Goal: Information Seeking & Learning: Learn about a topic

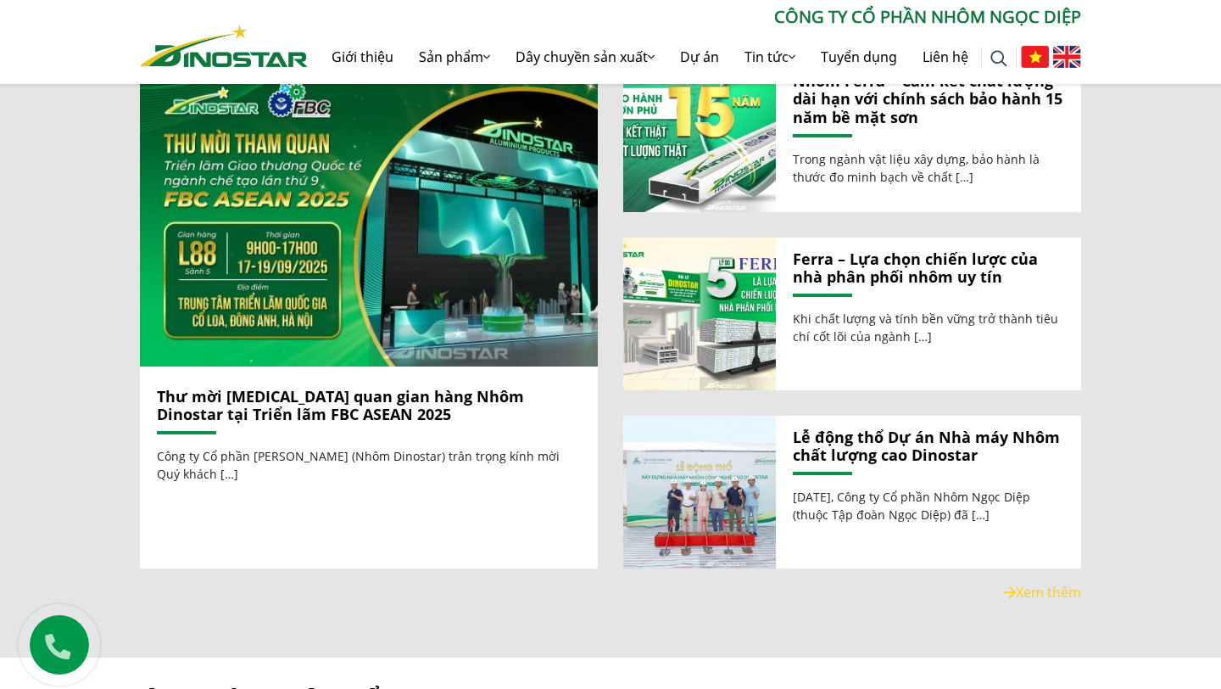
scroll to position [1998, 0]
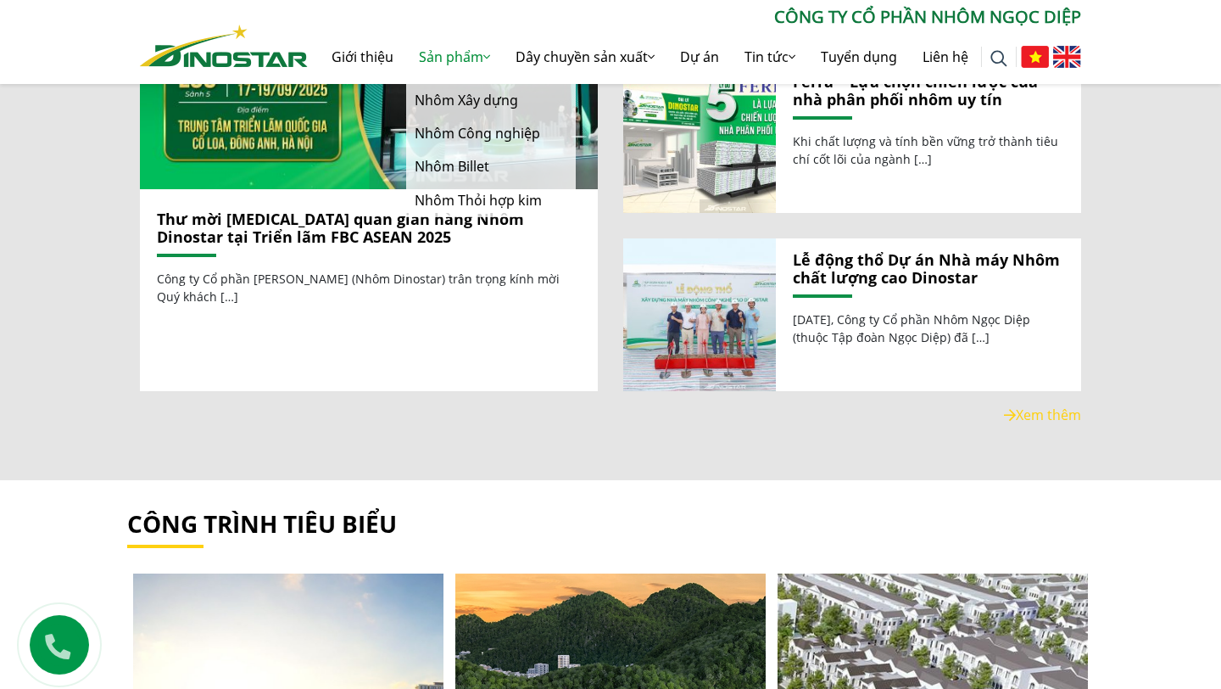
click at [458, 54] on link "Sản phẩm" at bounding box center [454, 57] width 97 height 54
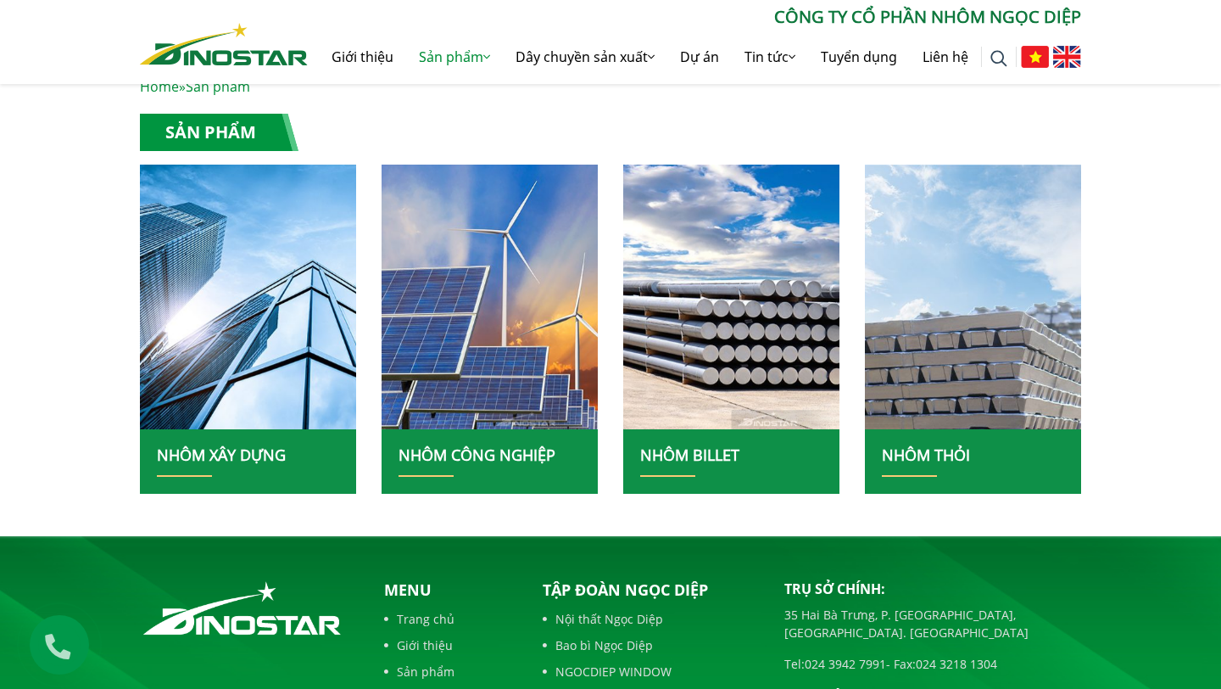
scroll to position [395, 0]
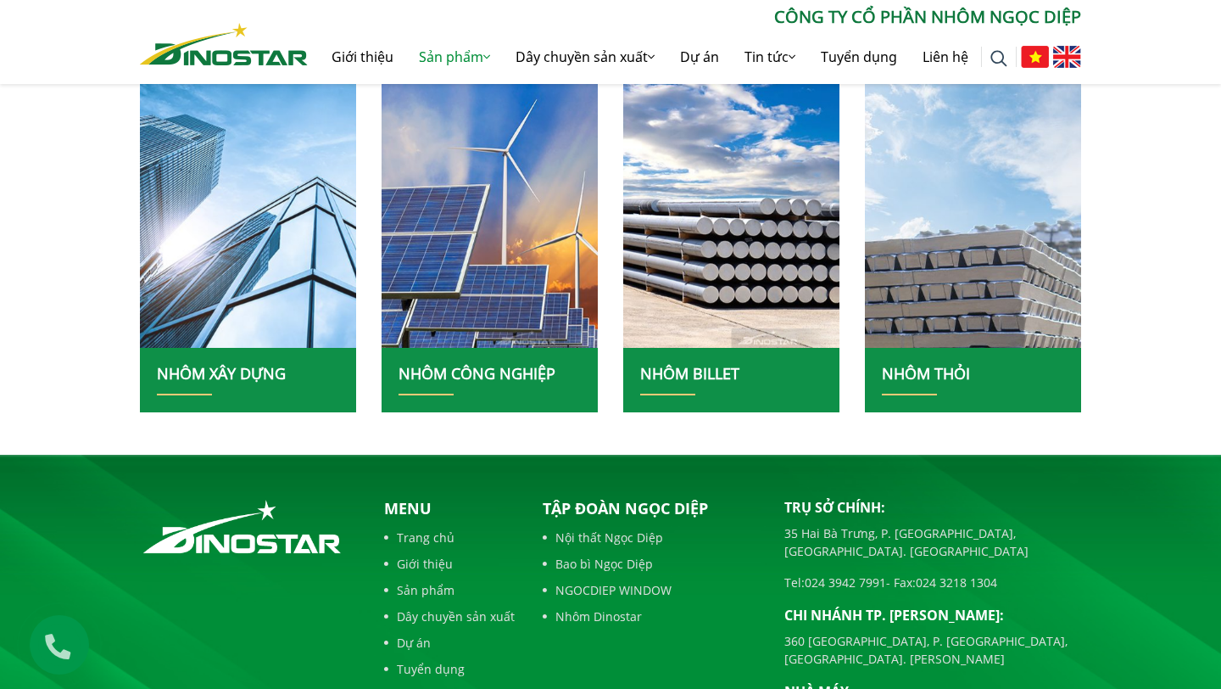
click at [288, 265] on img at bounding box center [248, 215] width 232 height 283
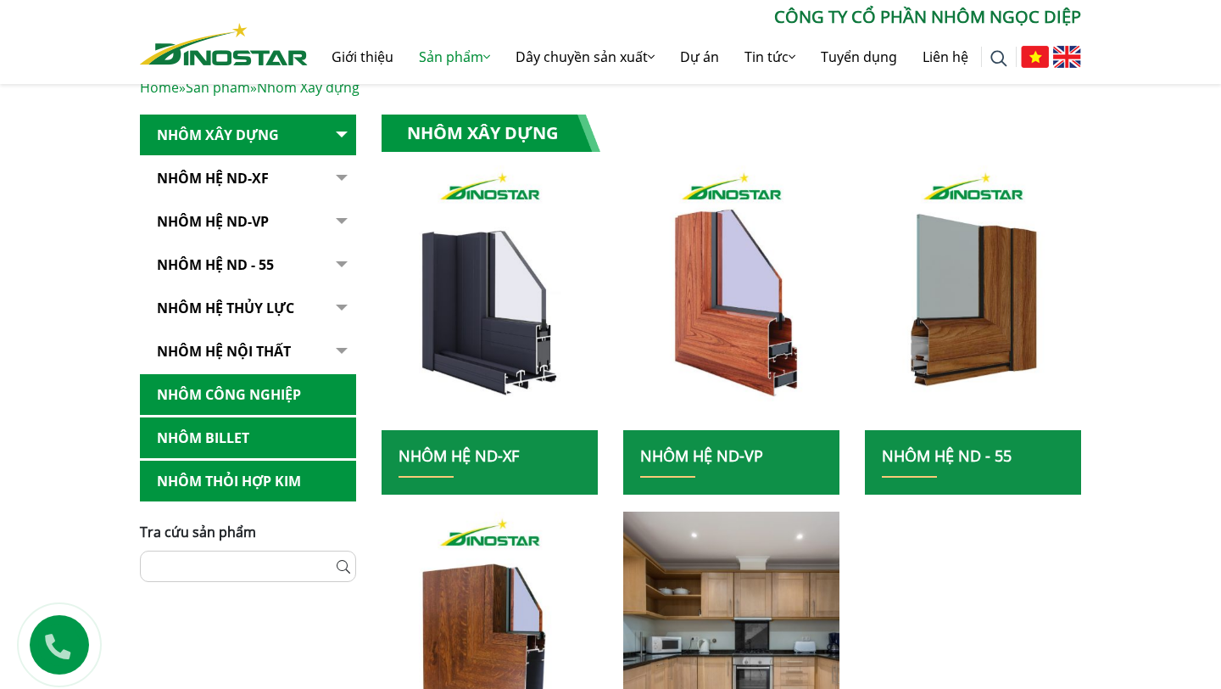
scroll to position [5, 0]
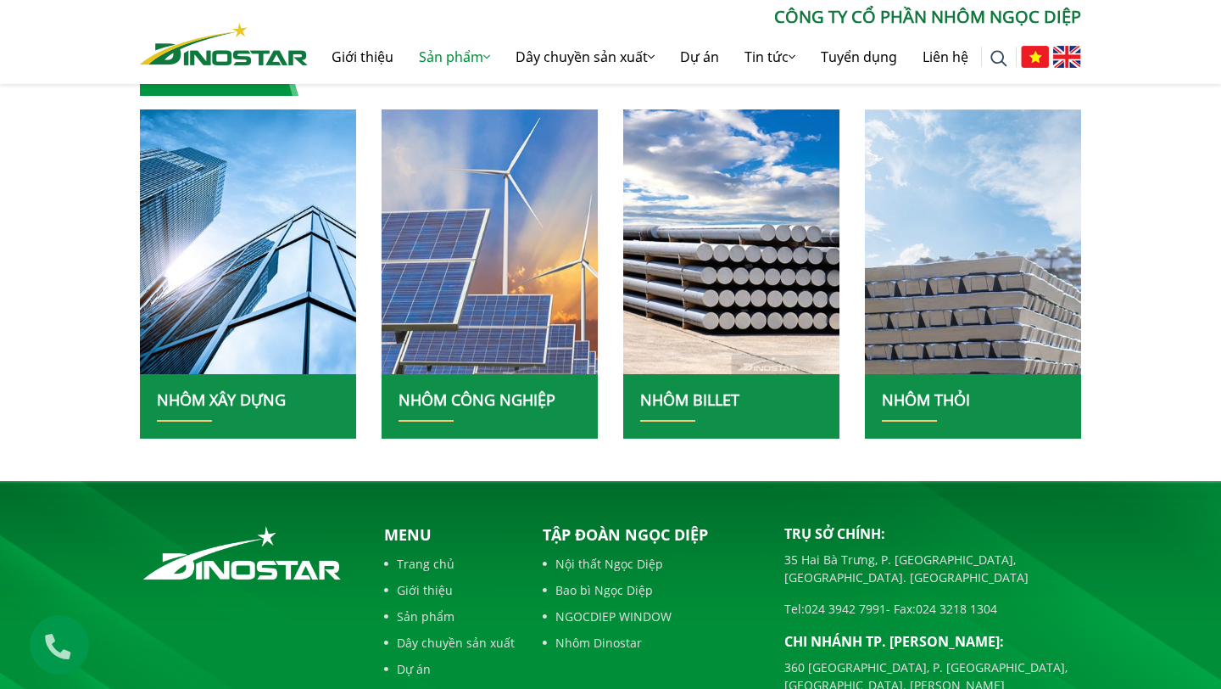
scroll to position [395, 0]
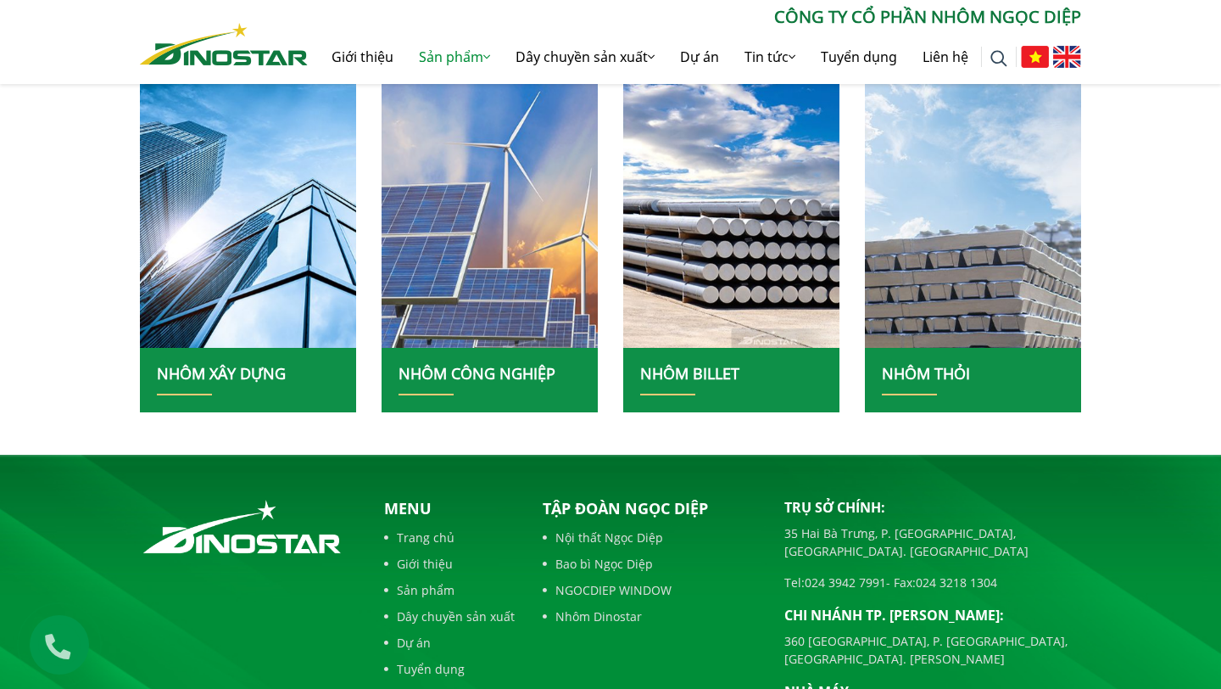
click at [517, 307] on img at bounding box center [490, 215] width 232 height 283
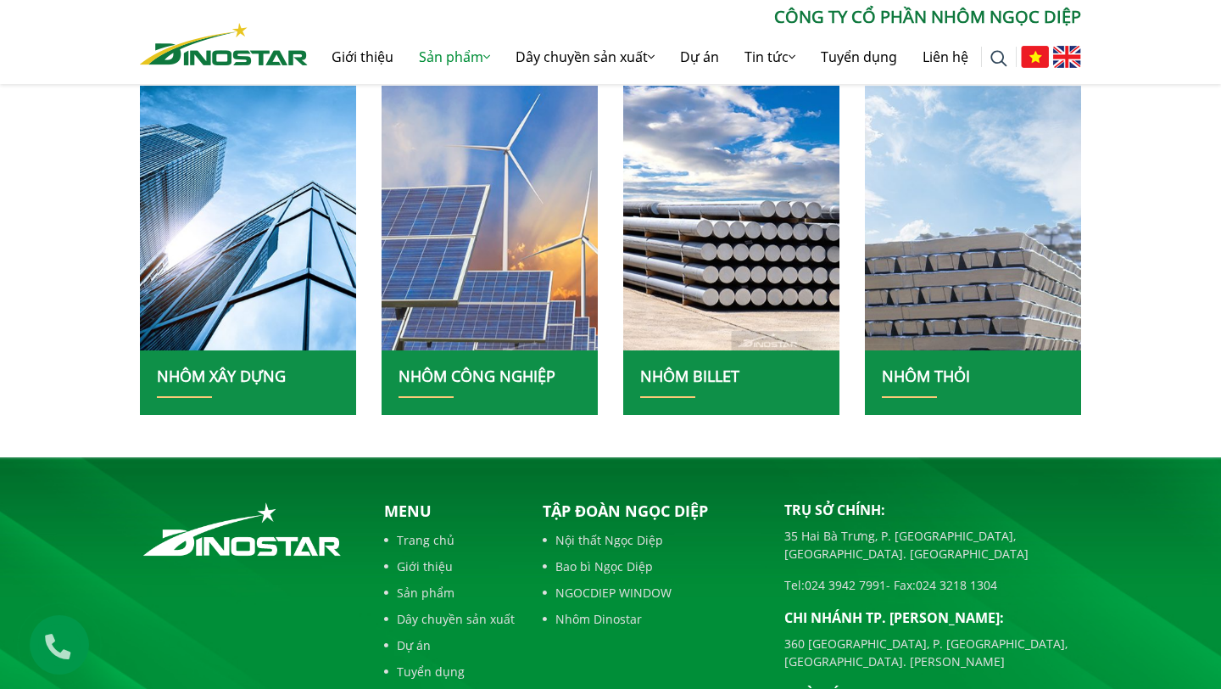
scroll to position [395, 0]
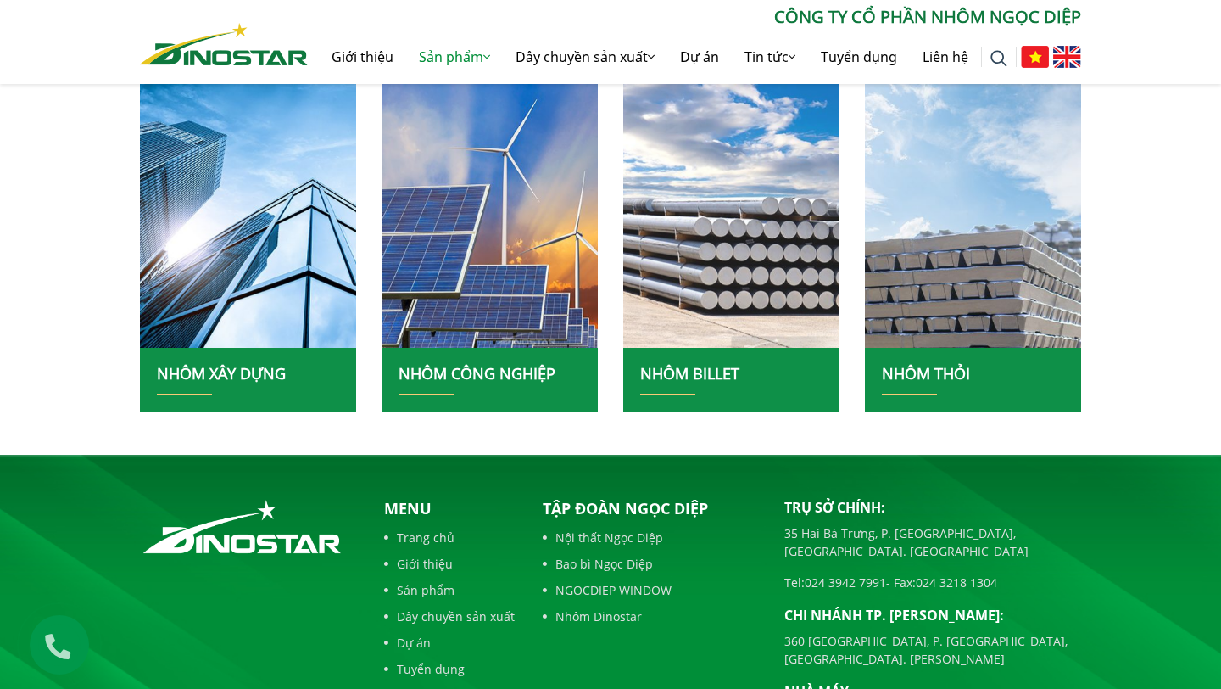
click at [705, 260] on img at bounding box center [732, 215] width 232 height 283
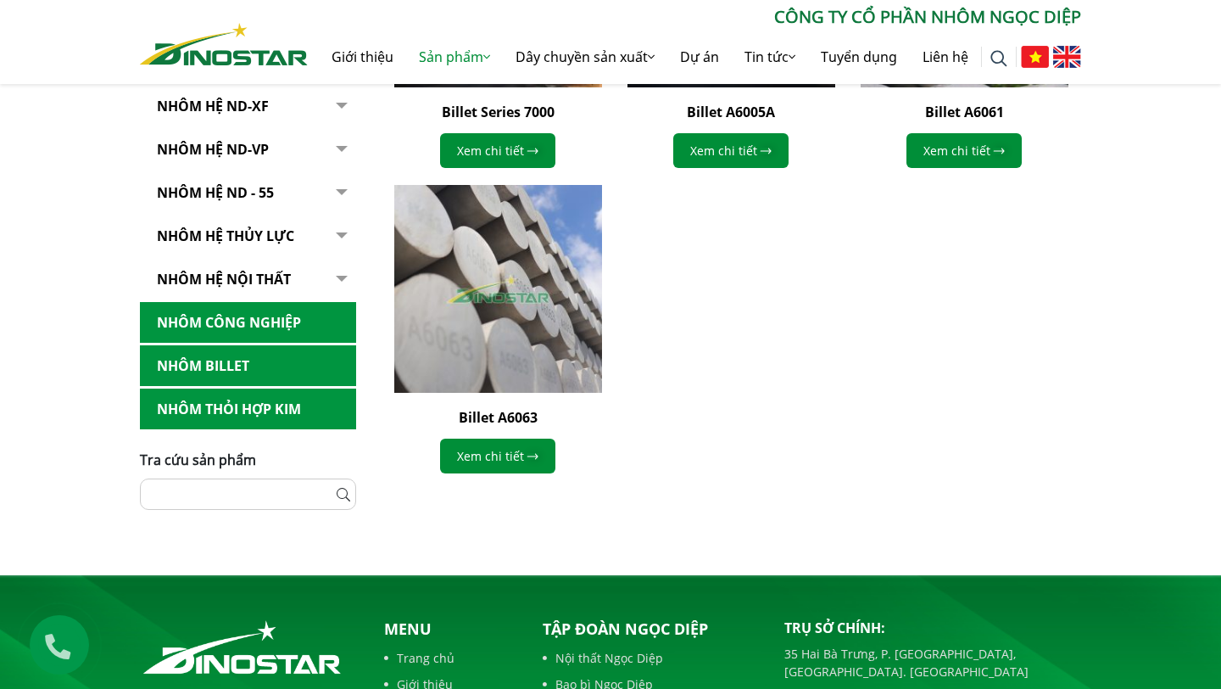
scroll to position [600, 0]
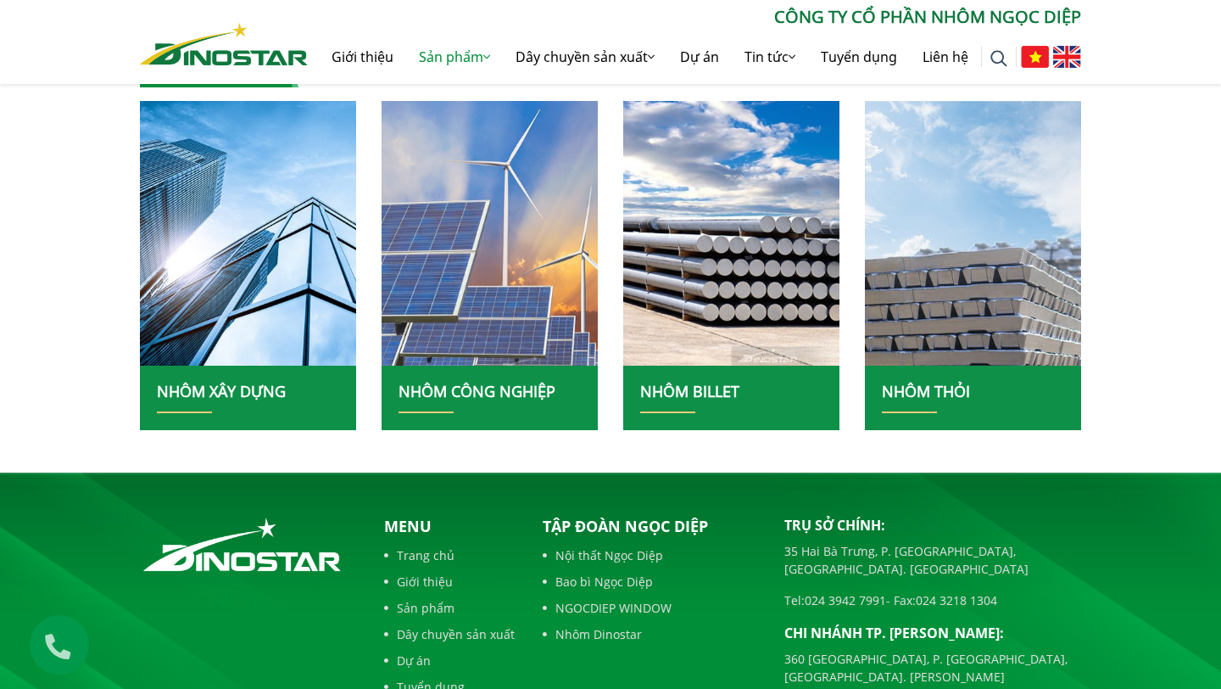
scroll to position [395, 0]
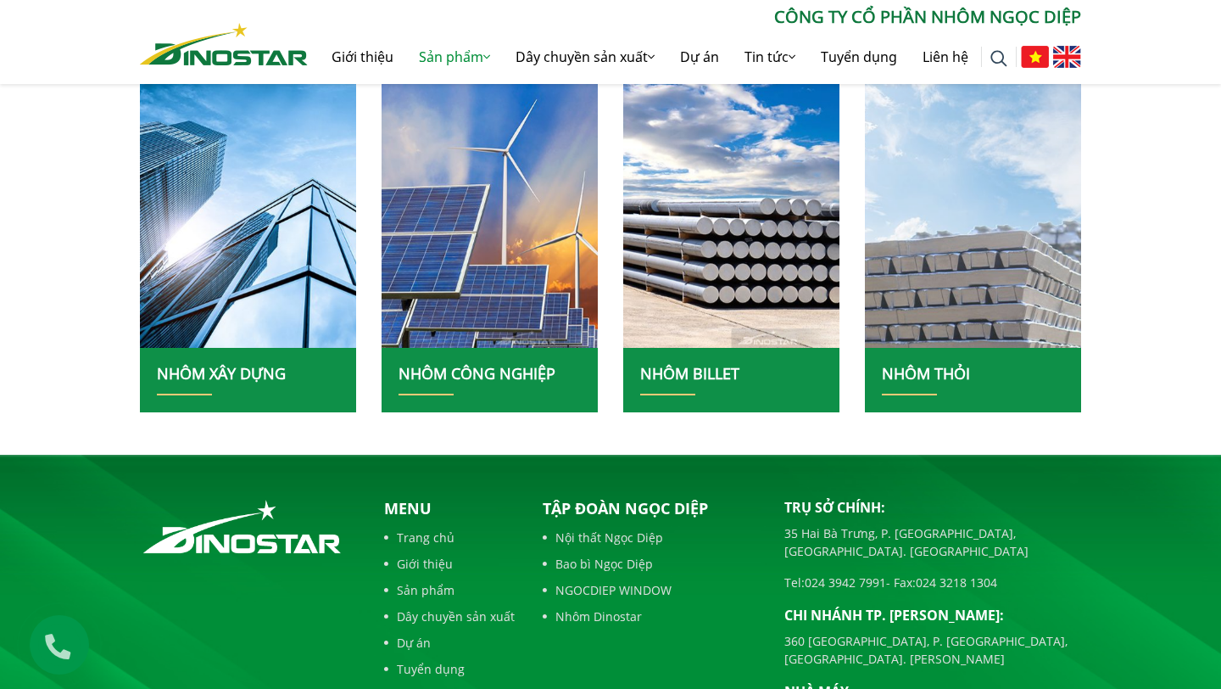
click at [913, 306] on img at bounding box center [973, 215] width 232 height 283
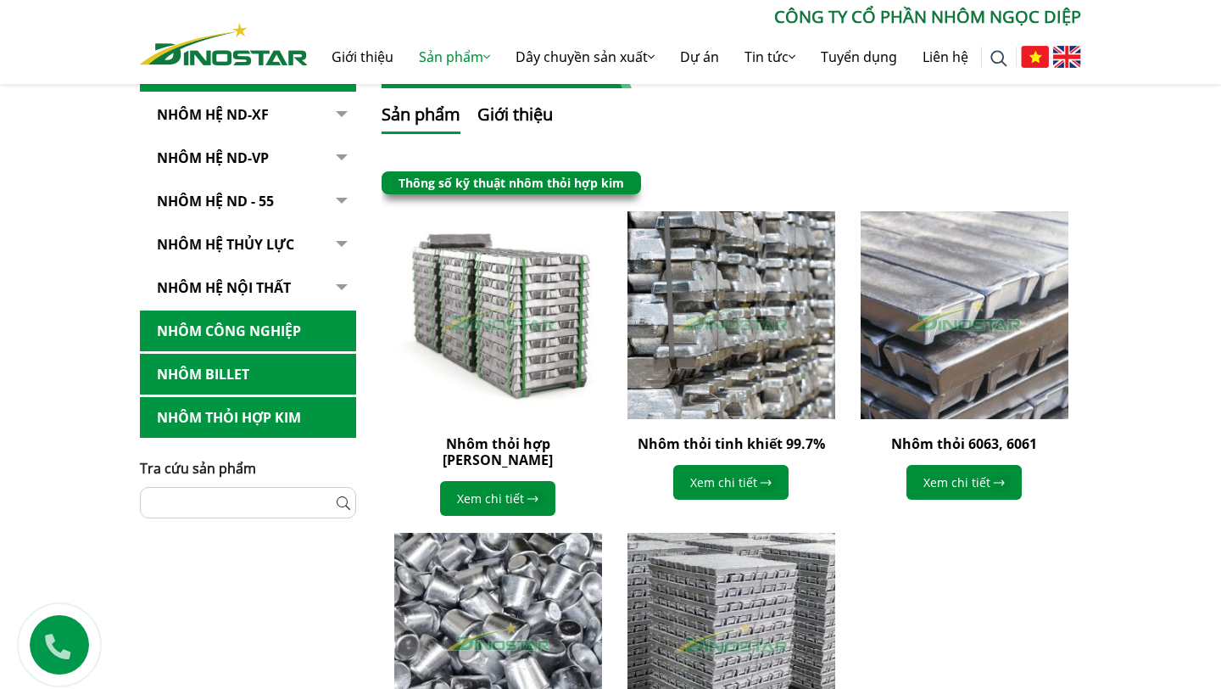
scroll to position [371, 0]
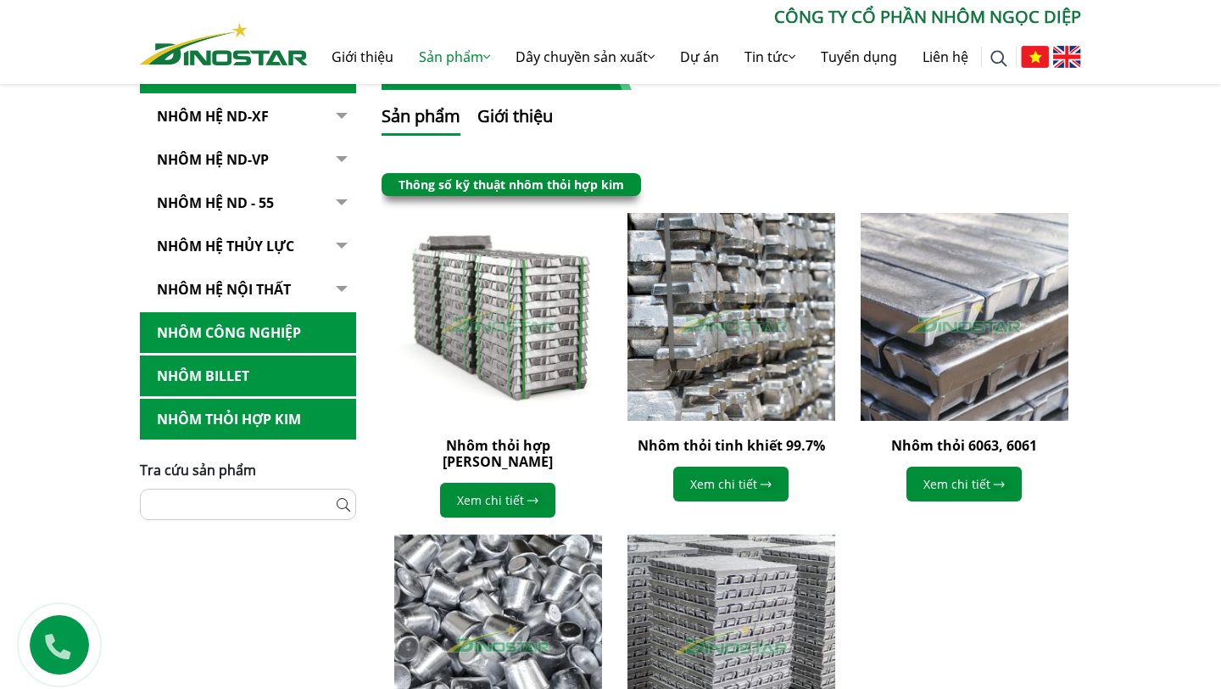
click at [336, 112] on button "button" at bounding box center [339, 117] width 34 height 42
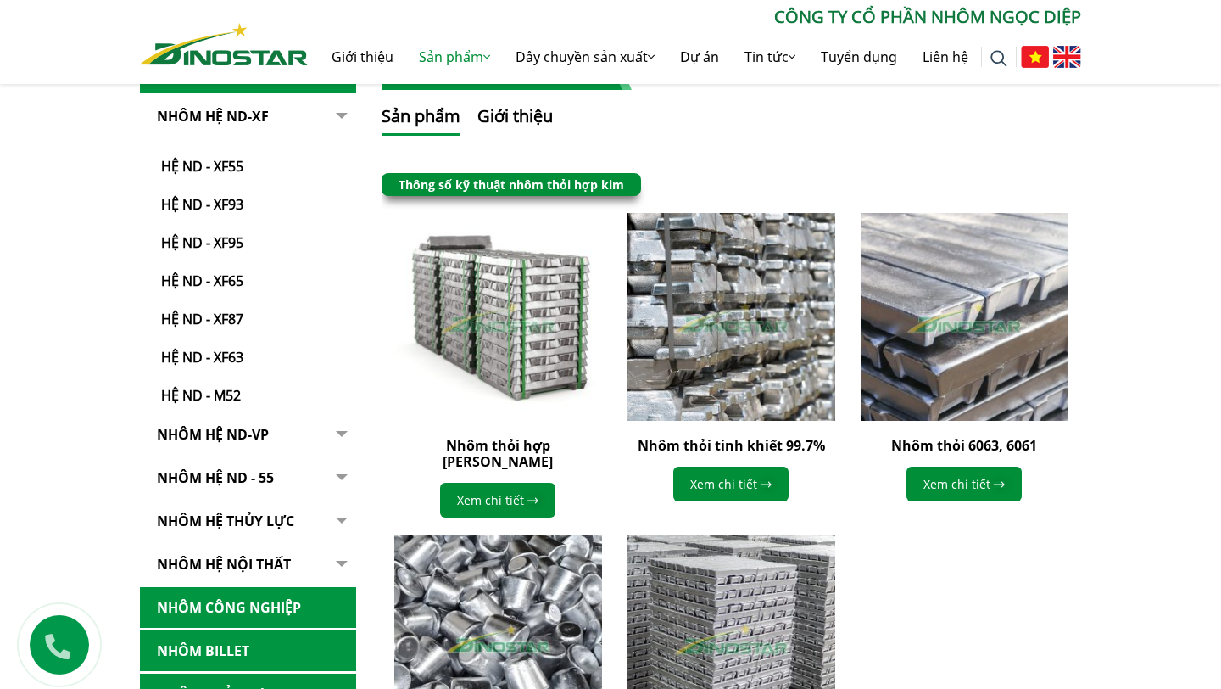
click at [339, 433] on button "button" at bounding box center [339, 435] width 34 height 42
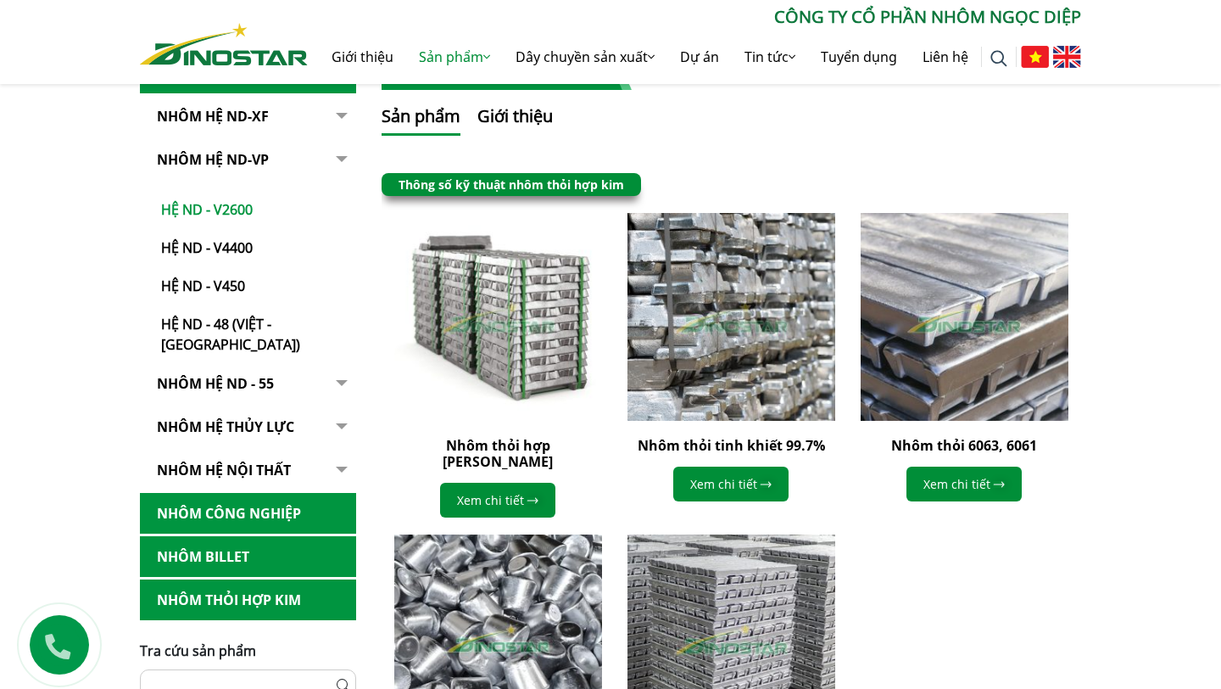
click at [230, 207] on link "Hệ ND - V2600" at bounding box center [252, 201] width 208 height 38
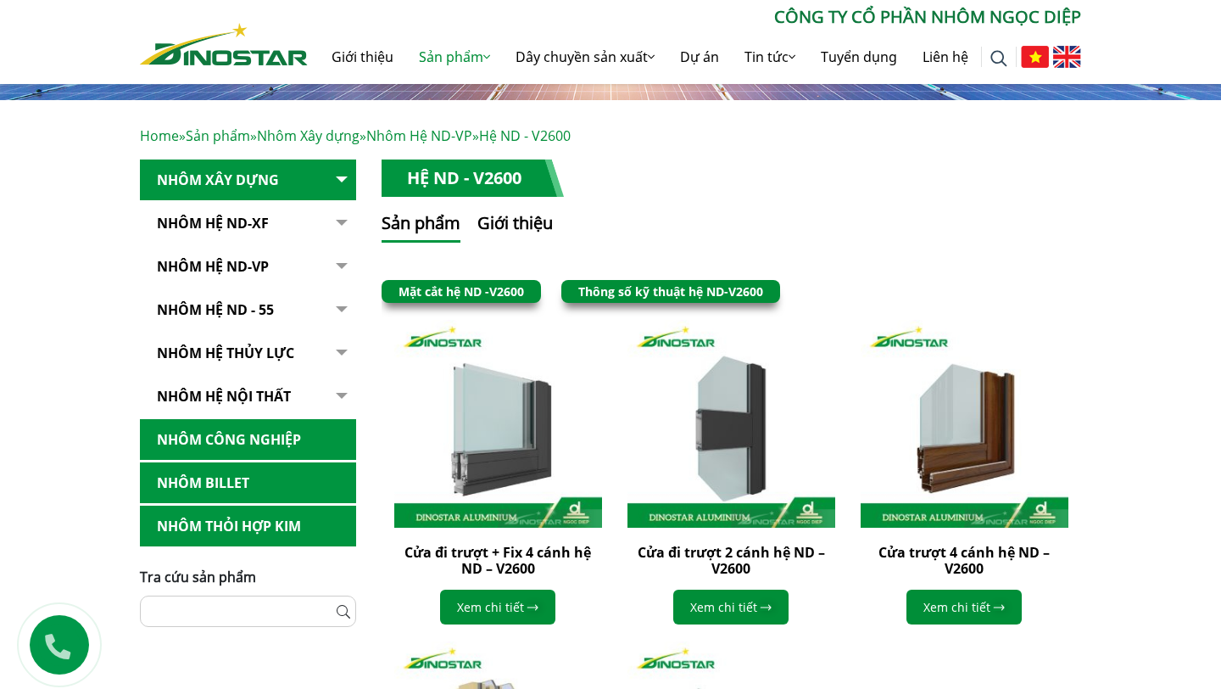
scroll to position [266, 0]
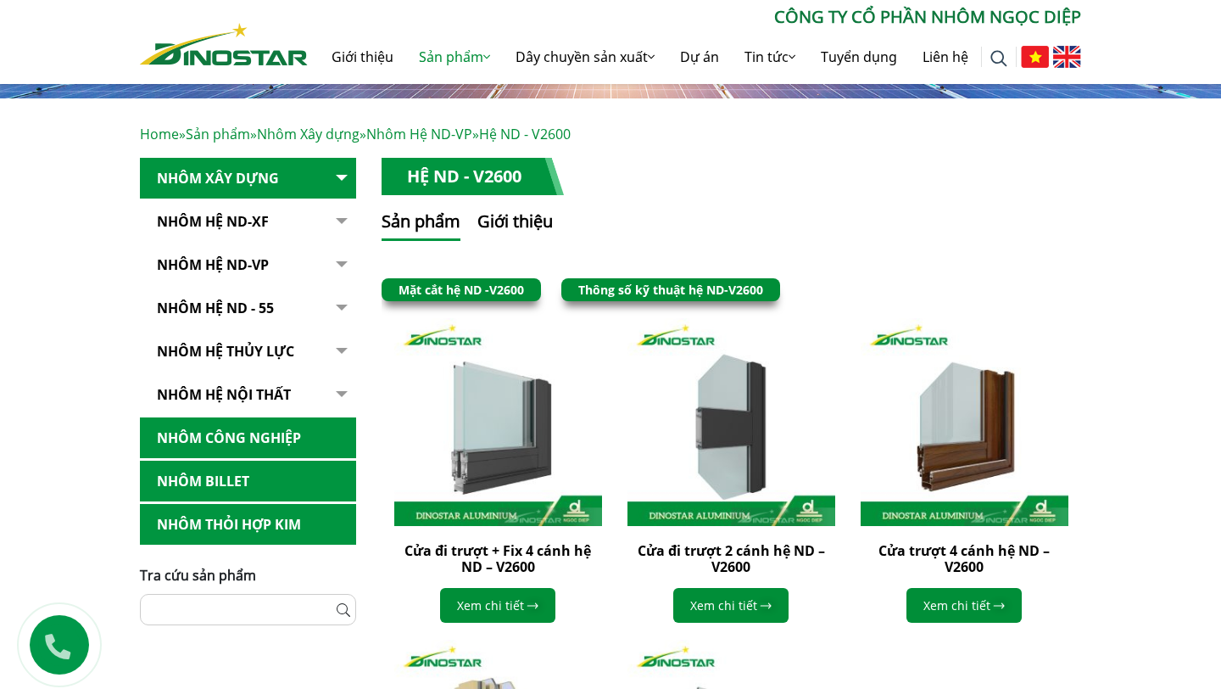
click at [257, 438] on link "Nhôm Công nghiệp" at bounding box center [248, 438] width 216 height 42
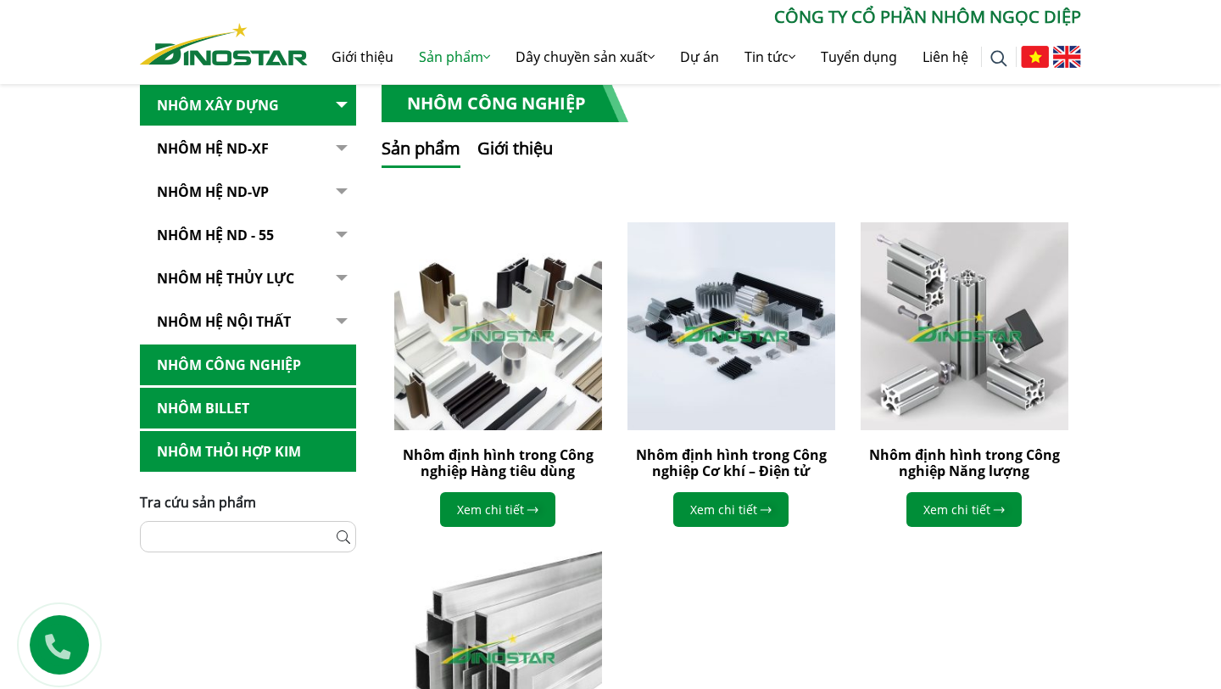
scroll to position [345, 0]
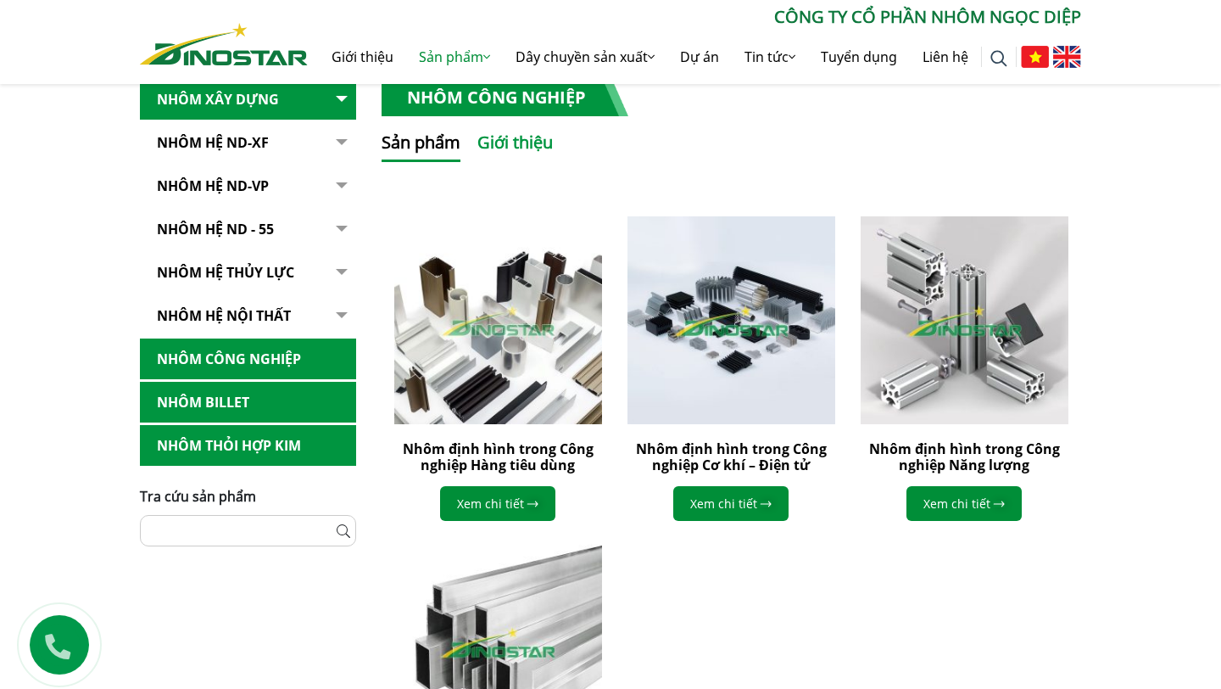
click at [515, 145] on button "Giới thiệu" at bounding box center [514, 146] width 75 height 32
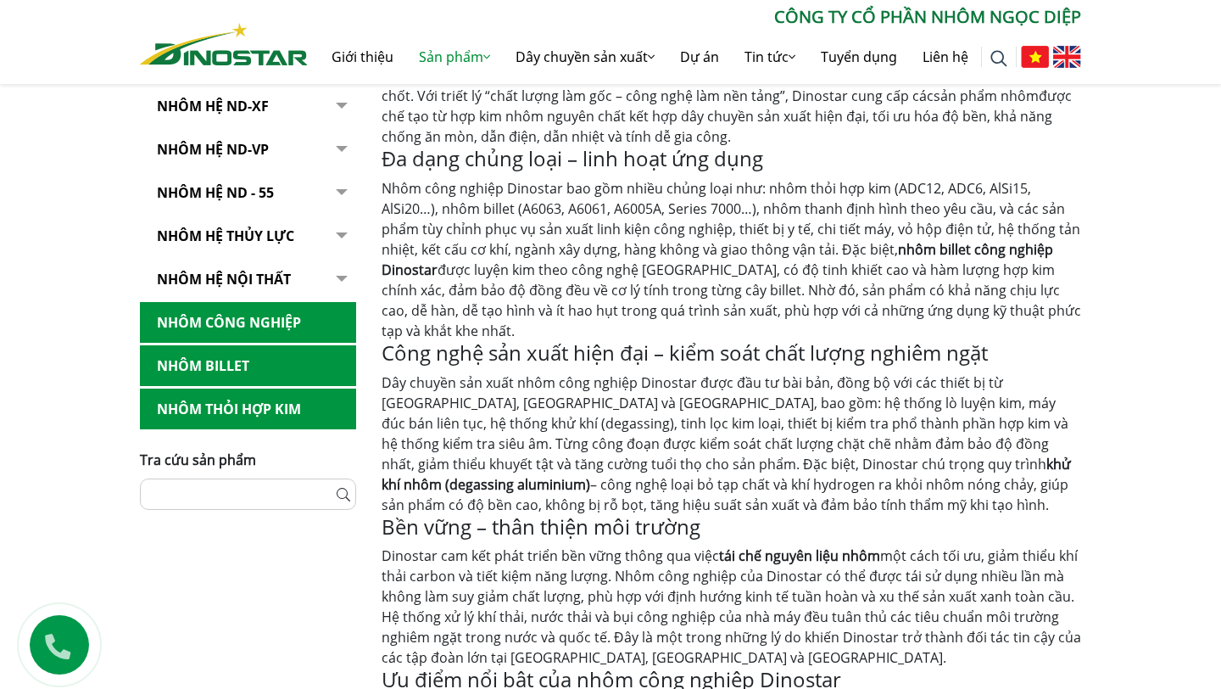
scroll to position [481, 0]
